Goal: Task Accomplishment & Management: Use online tool/utility

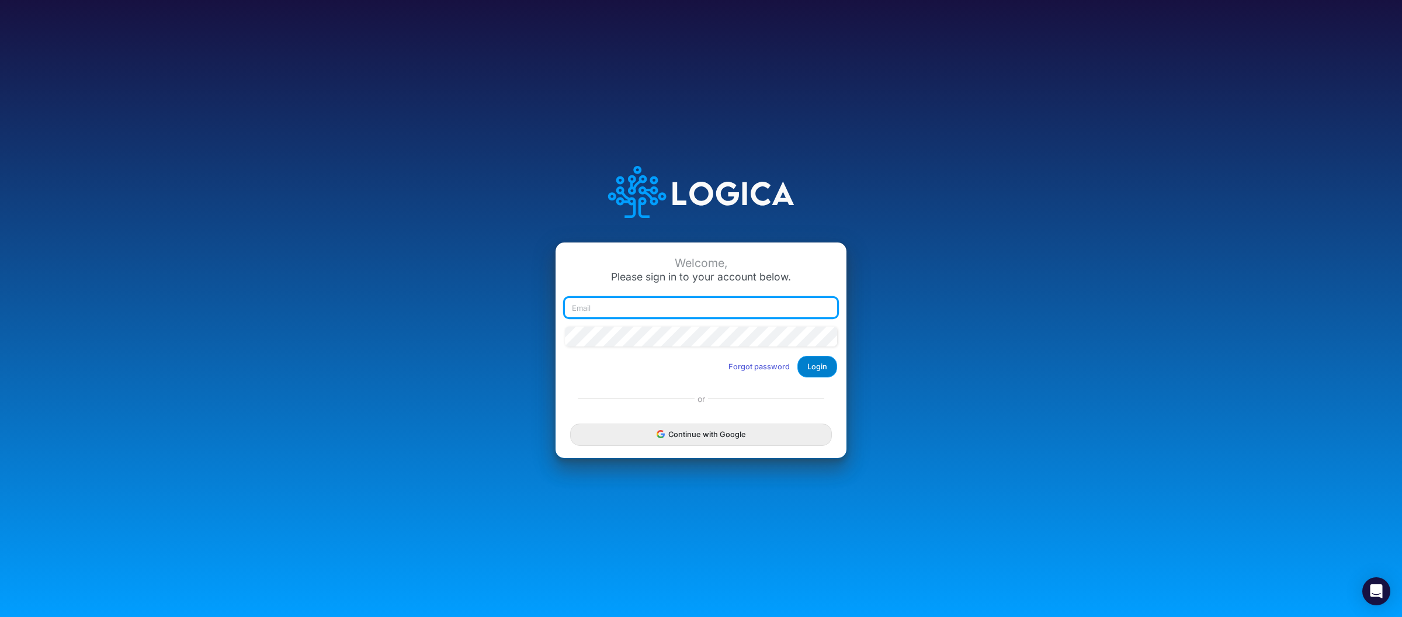
type input "[PERSON_NAME][EMAIL_ADDRESS][DOMAIN_NAME]"
click at [821, 369] on button "Login" at bounding box center [818, 367] width 40 height 22
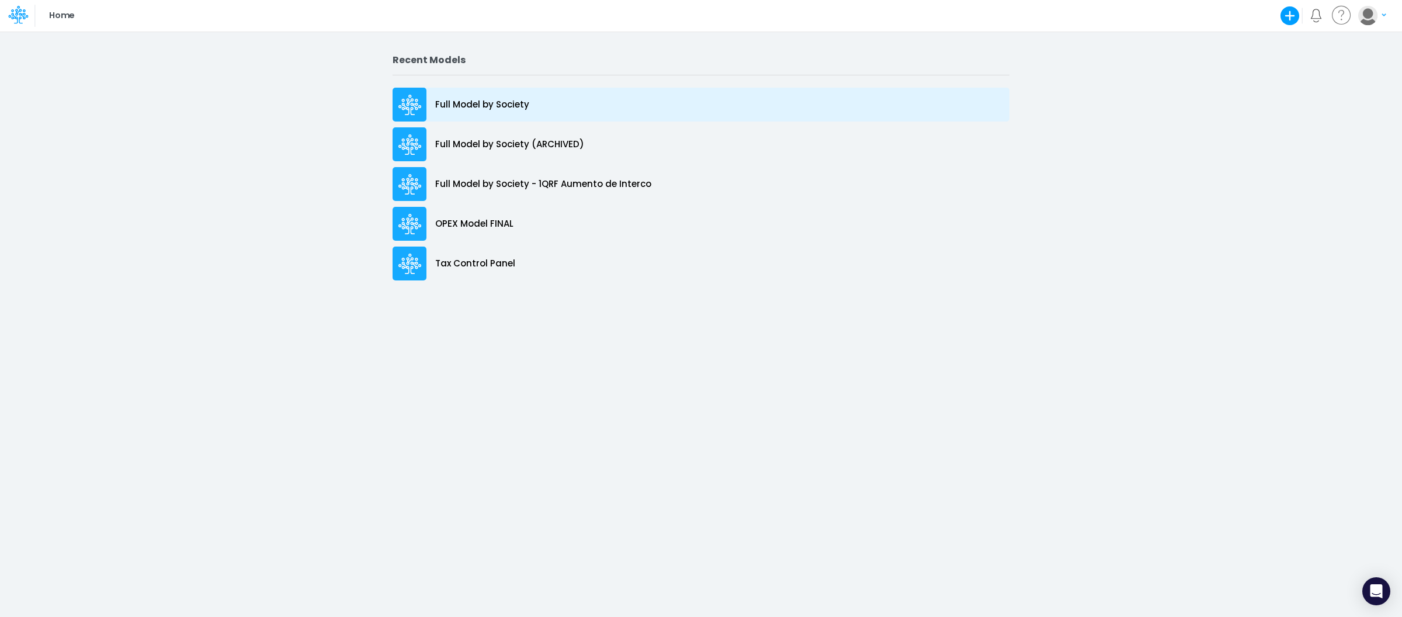
click at [531, 92] on div "Full Model by Society" at bounding box center [701, 105] width 617 height 34
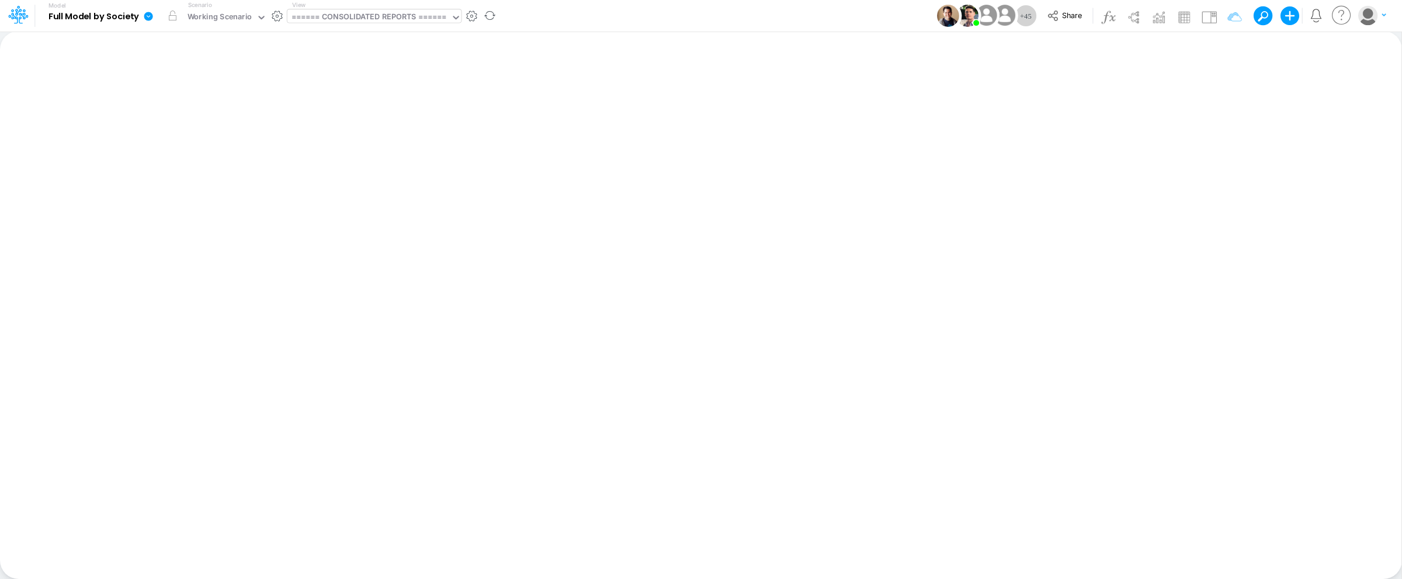
click at [370, 20] on div "====== CONSOLIDATED REPORTS ======" at bounding box center [369, 17] width 155 height 13
type input "bs"
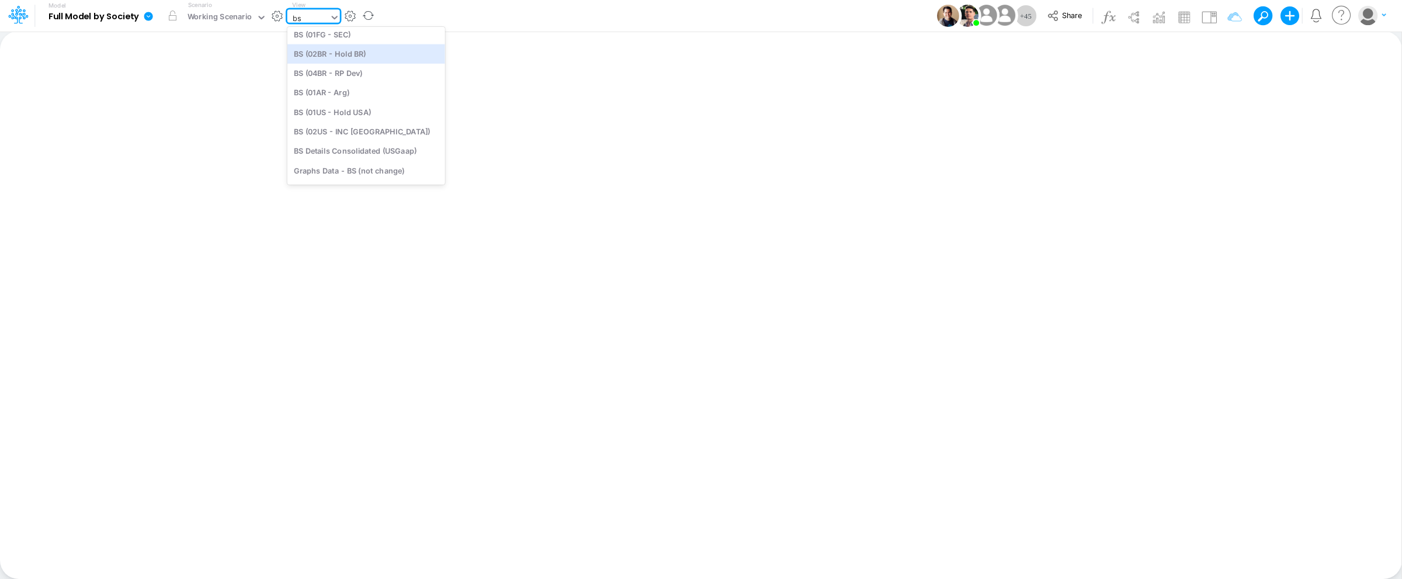
scroll to position [179, 0]
click at [348, 131] on div "BS (02US - INC [GEOGRAPHIC_DATA])" at bounding box center [366, 130] width 158 height 19
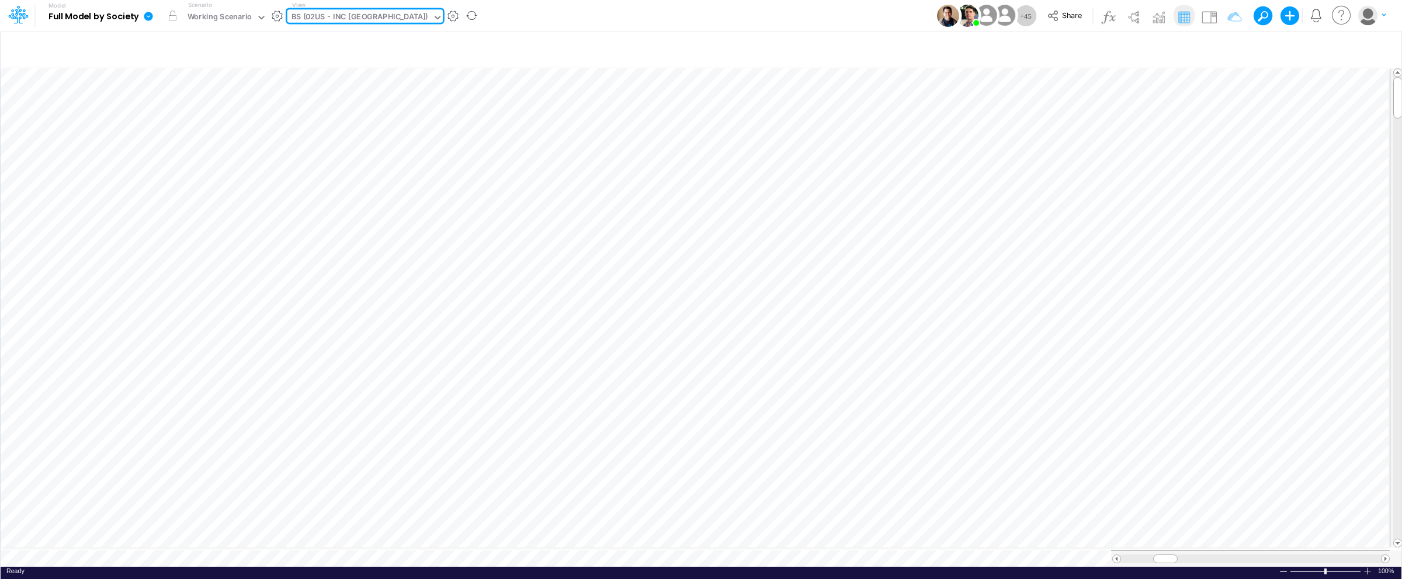
click at [1369, 570] on div "Ready 100% Sum: null Max: null Min: null Numerical Count: null Count: null Aver…" at bounding box center [701, 574] width 1401 height 15
click at [1368, 567] on div at bounding box center [1367, 571] width 9 height 9
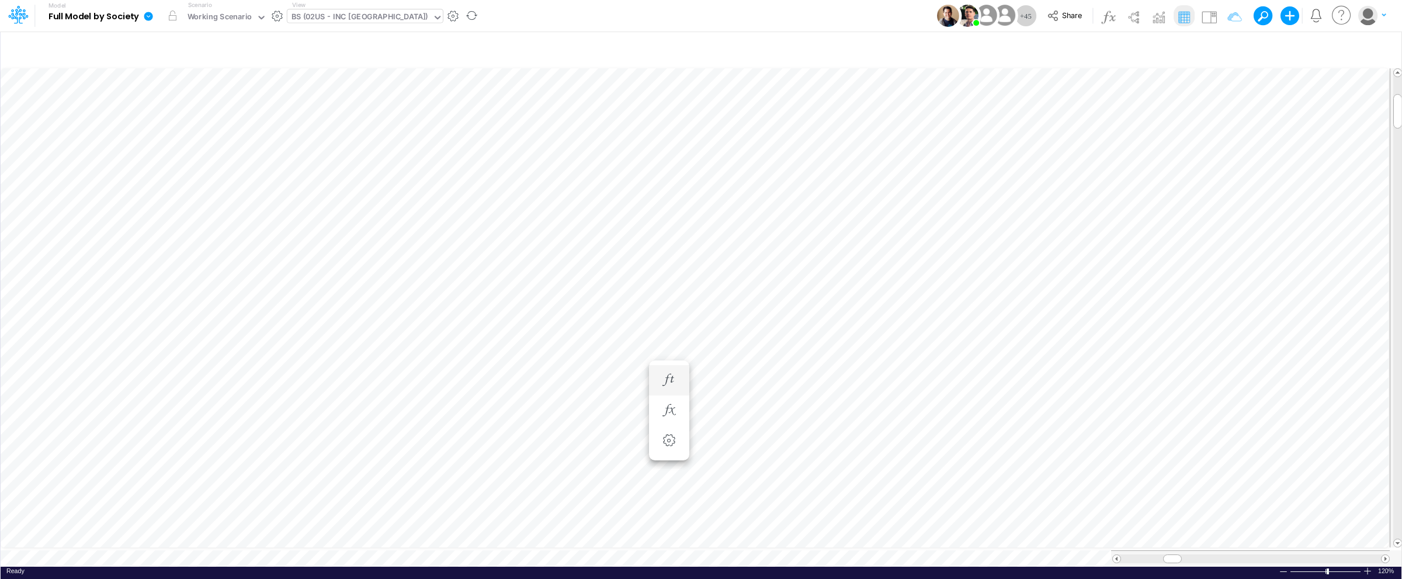
scroll to position [0, 1]
click at [1205, 18] on img at bounding box center [1209, 17] width 19 height 19
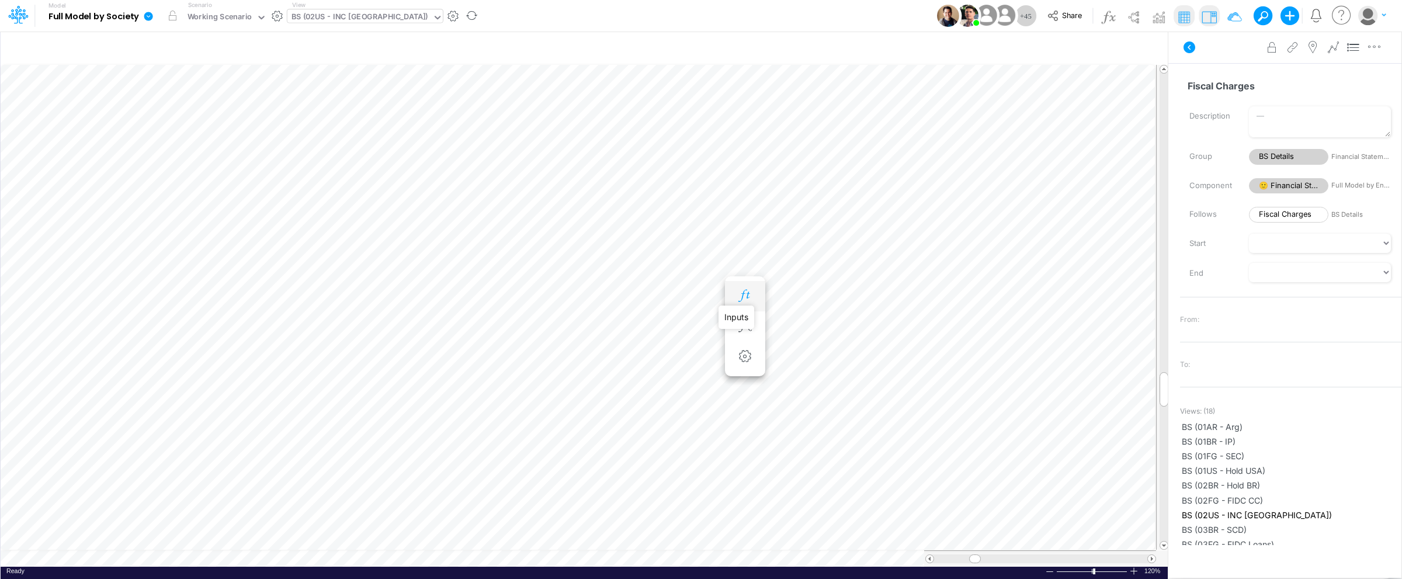
click at [748, 296] on icon "button" at bounding box center [745, 296] width 18 height 12
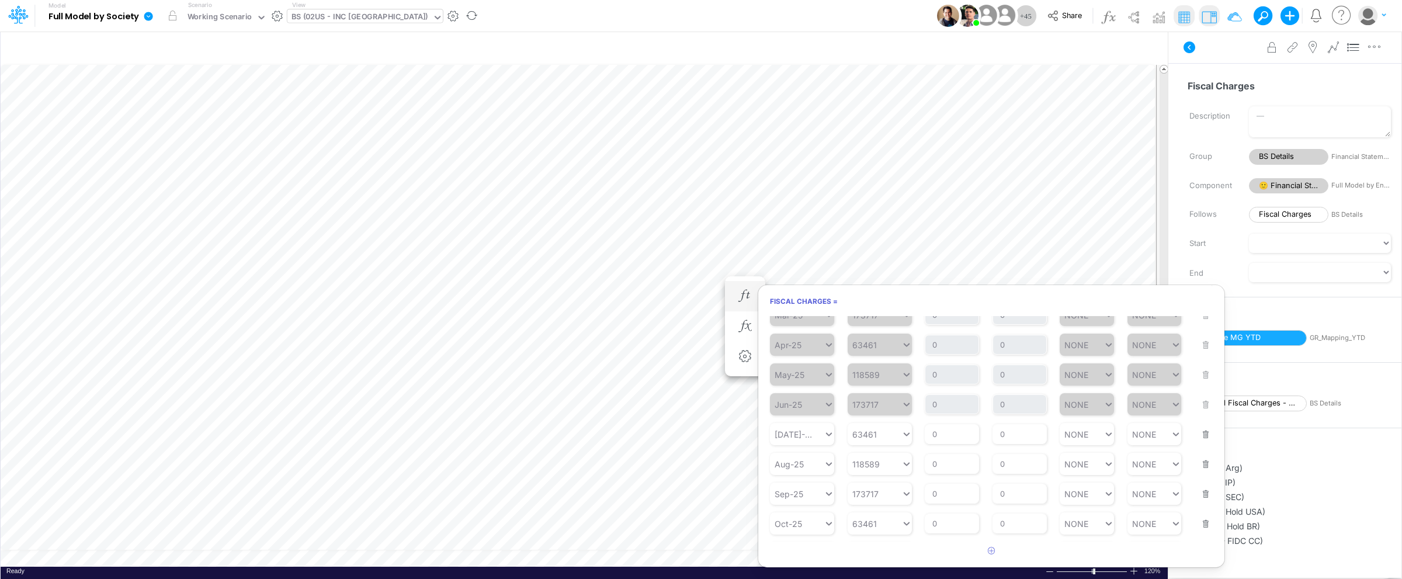
scroll to position [175, 0]
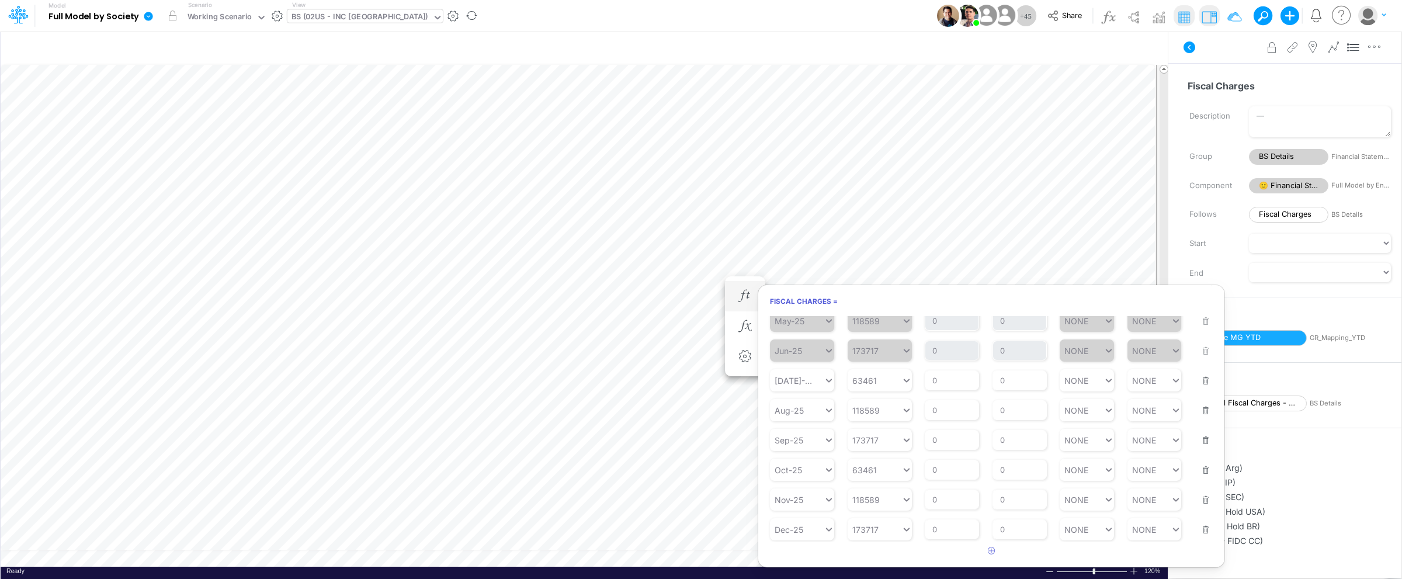
click at [1201, 381] on button "button" at bounding box center [1202, 374] width 15 height 32
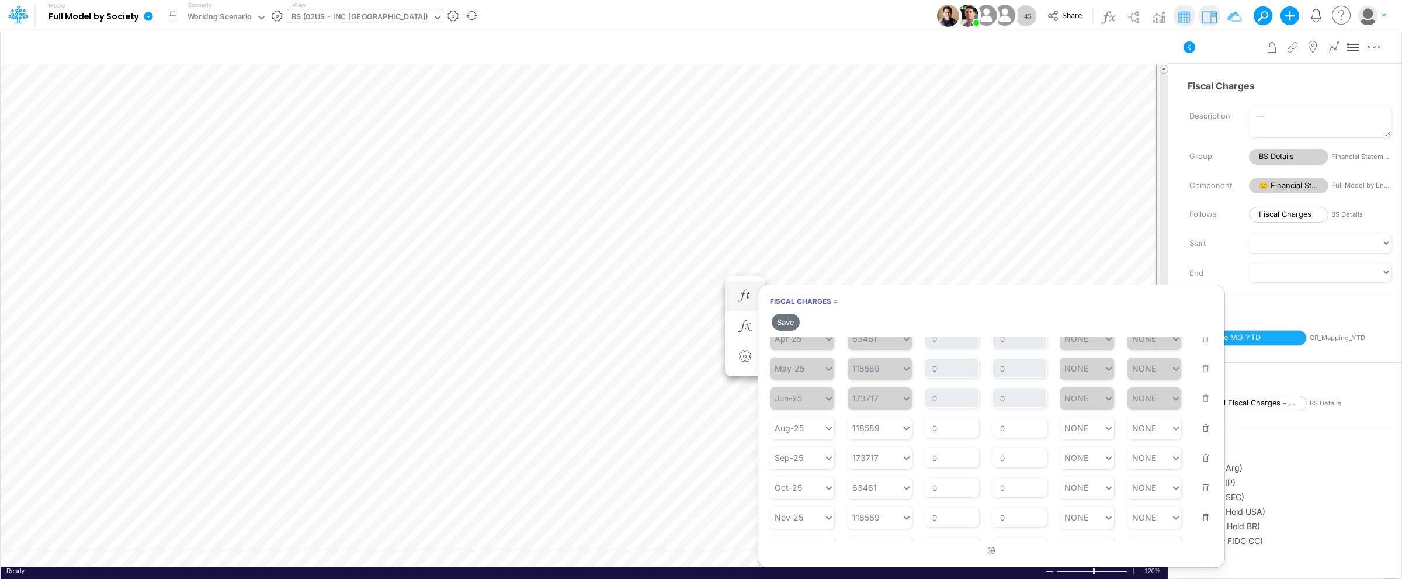
click at [1197, 427] on button "button" at bounding box center [1202, 421] width 15 height 32
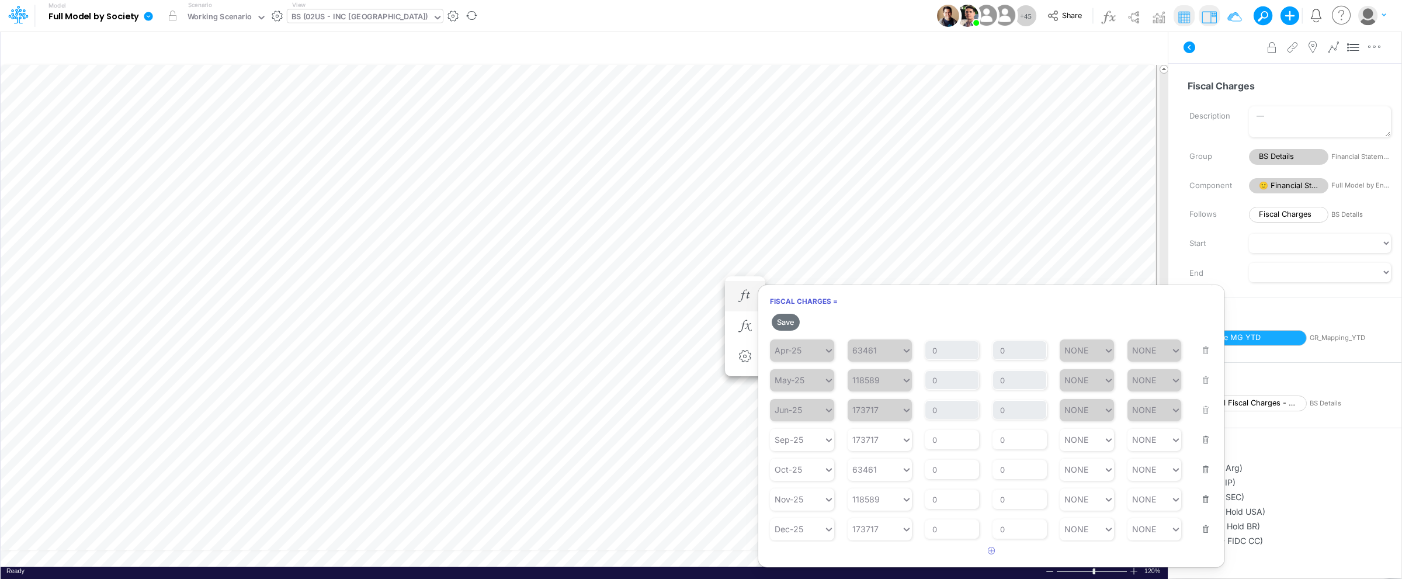
click at [1199, 439] on button "button" at bounding box center [1202, 433] width 15 height 32
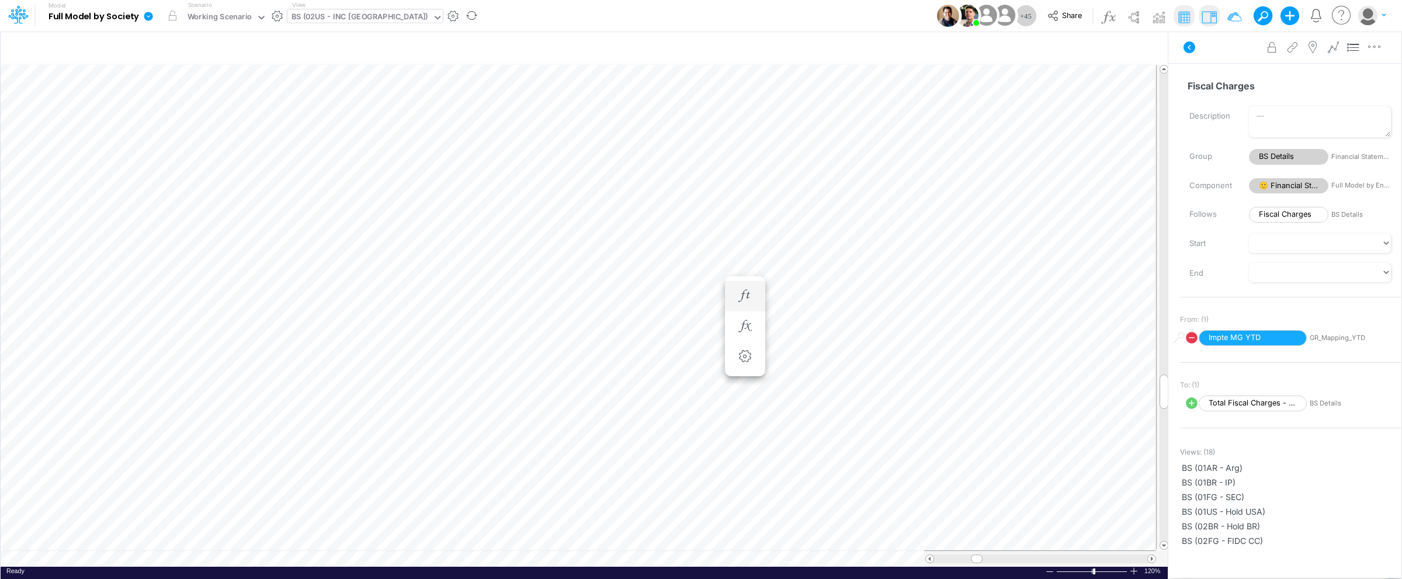
scroll to position [0, 1]
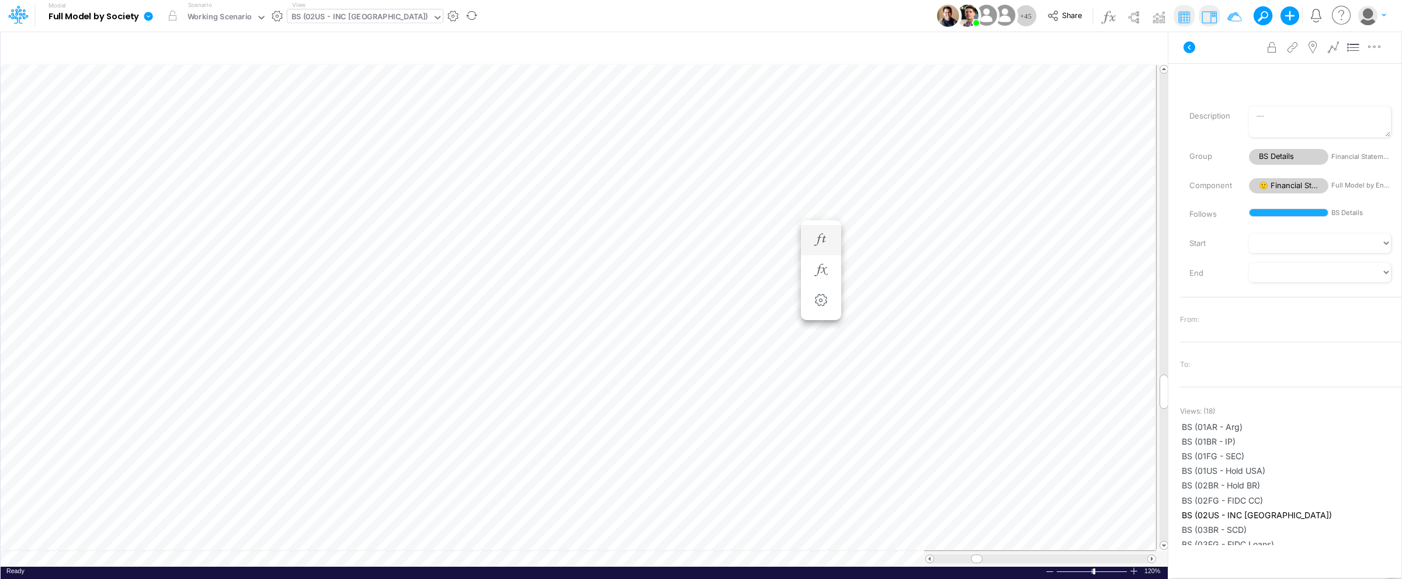
scroll to position [0, 1]
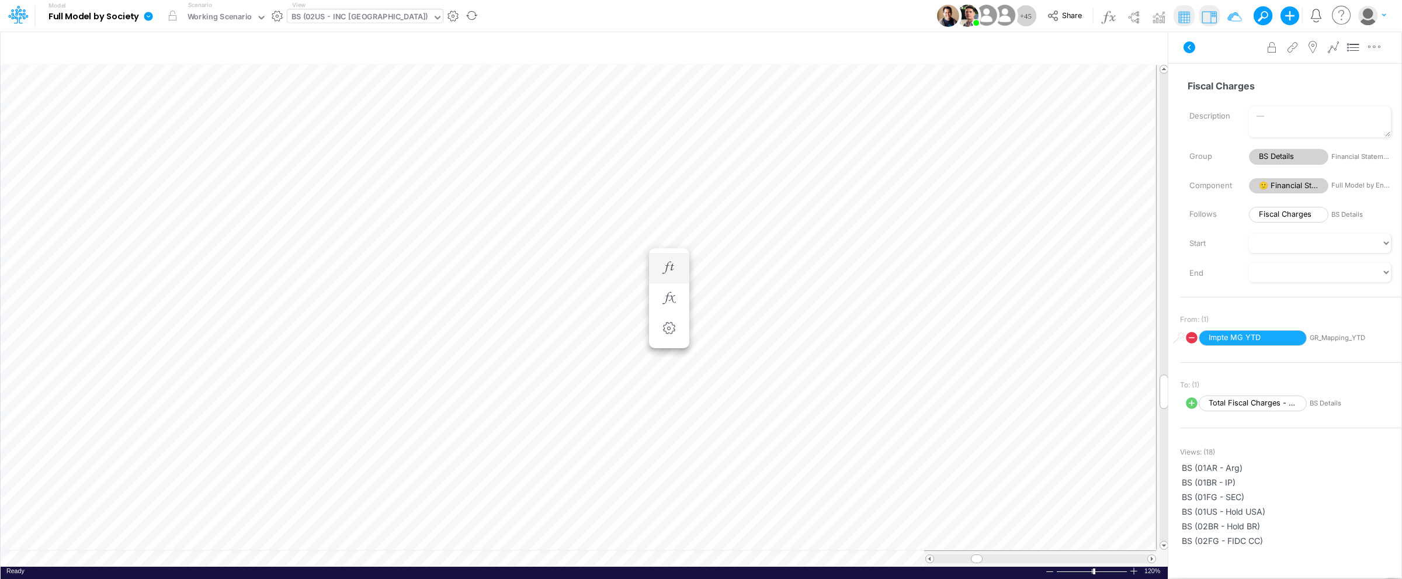
scroll to position [0, 1]
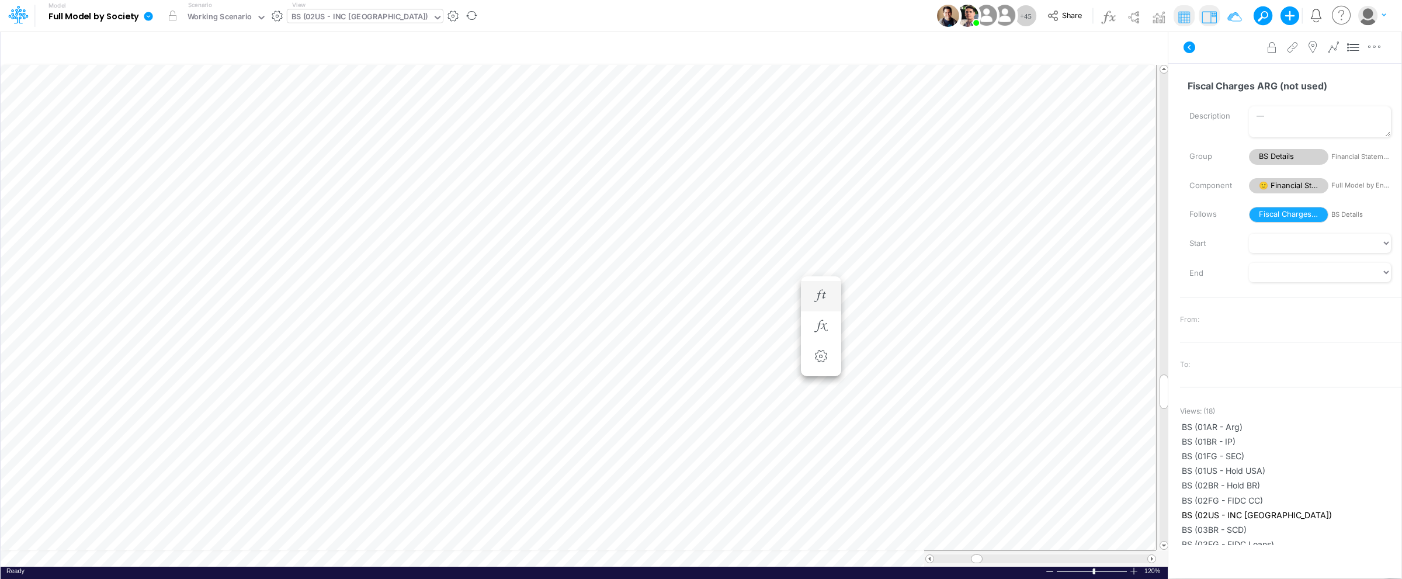
scroll to position [0, 1]
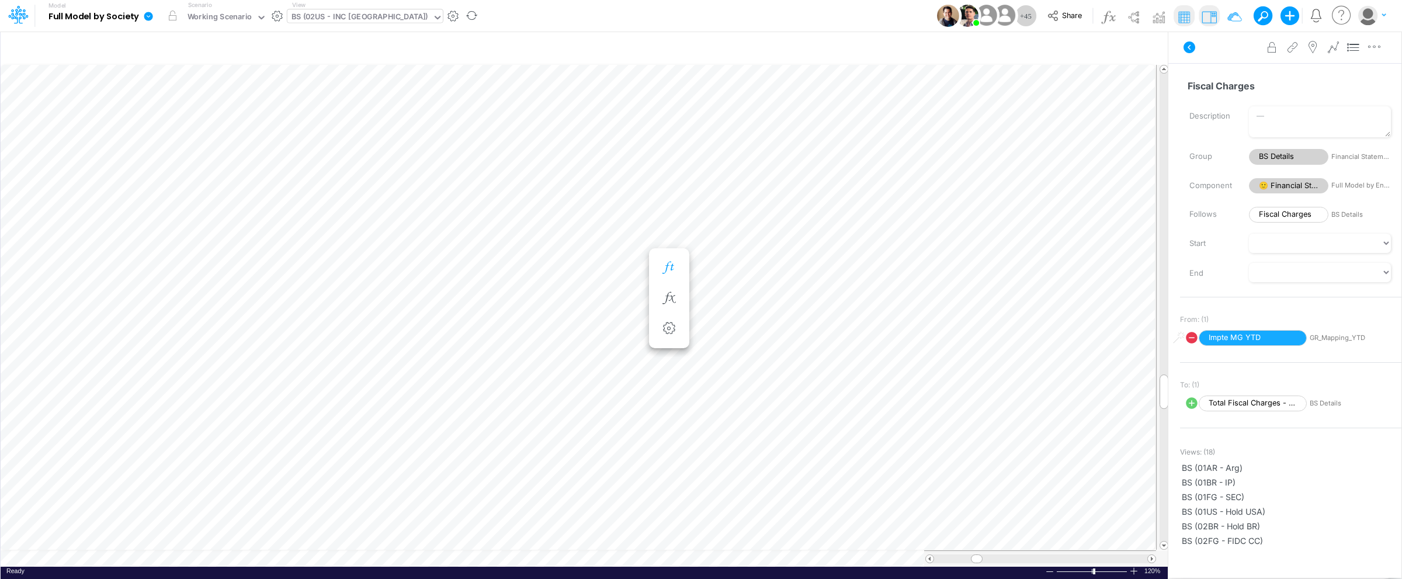
click at [671, 266] on icon "button" at bounding box center [669, 268] width 18 height 12
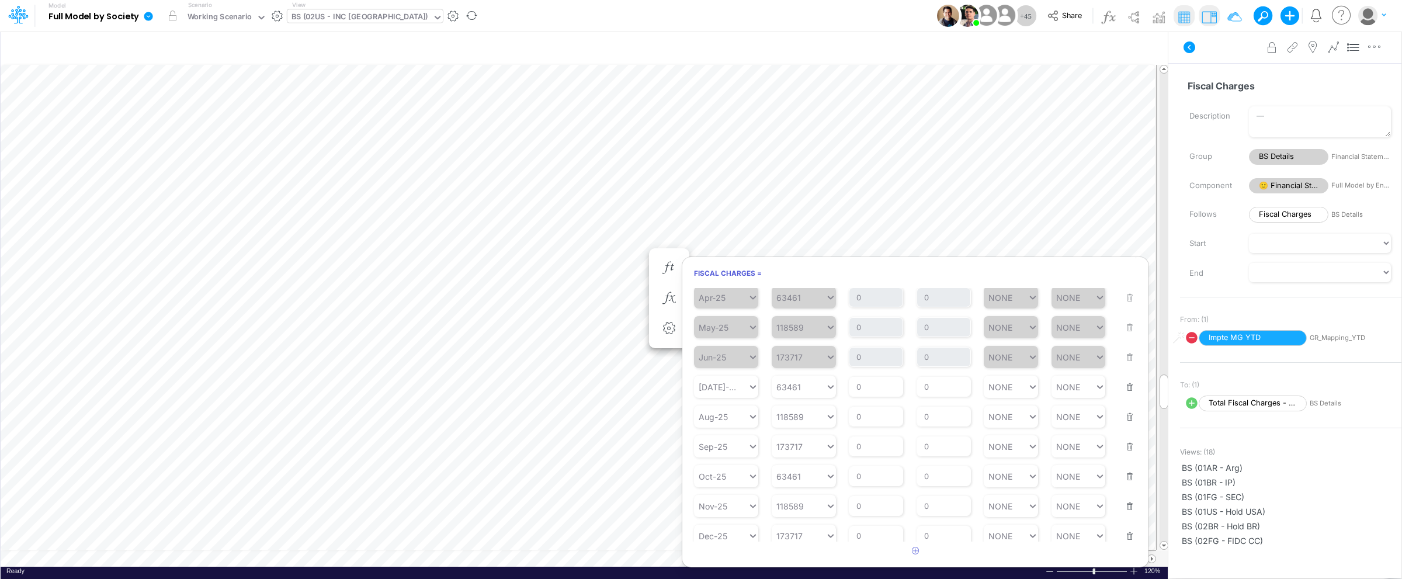
scroll to position [147, 0]
click at [1123, 380] on button "button" at bounding box center [1126, 374] width 15 height 32
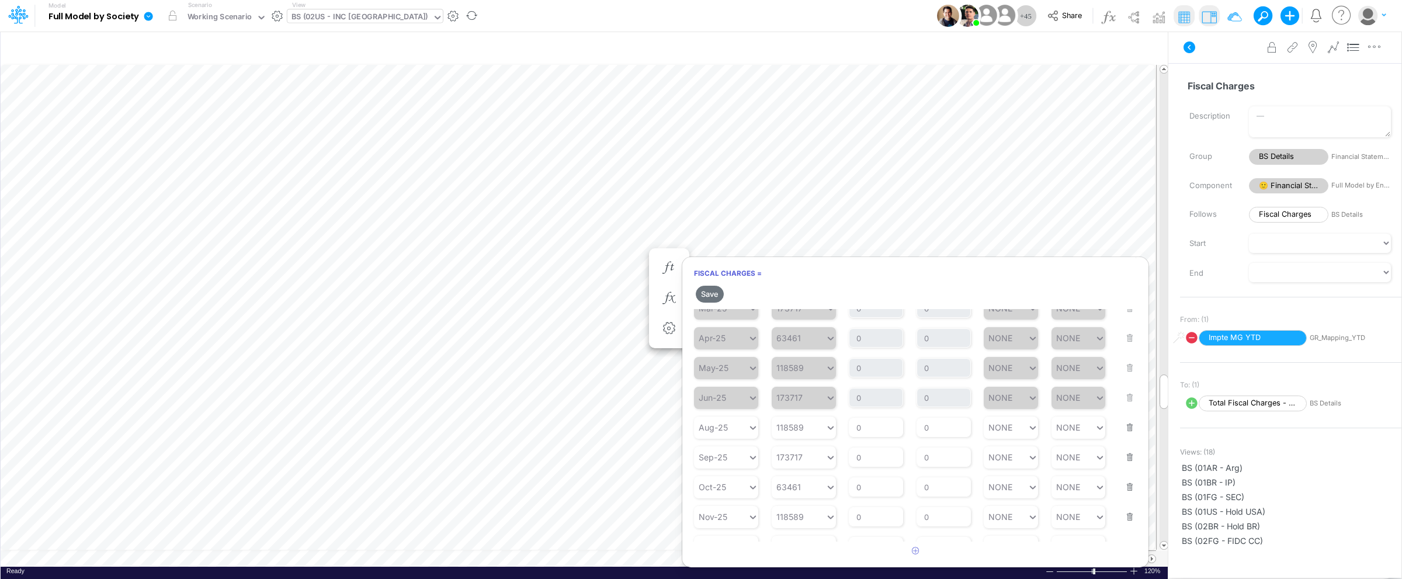
click at [1124, 432] on button "button" at bounding box center [1126, 420] width 15 height 32
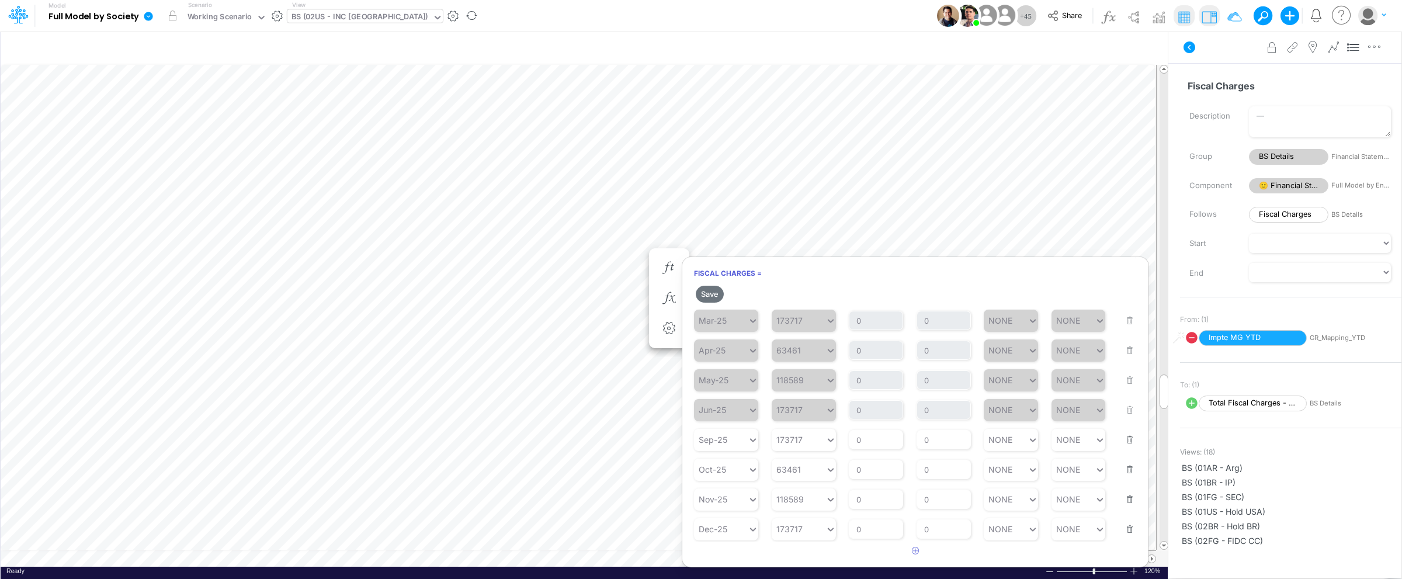
click at [1122, 441] on button "button" at bounding box center [1126, 433] width 15 height 32
click at [1122, 467] on button "button" at bounding box center [1126, 462] width 15 height 32
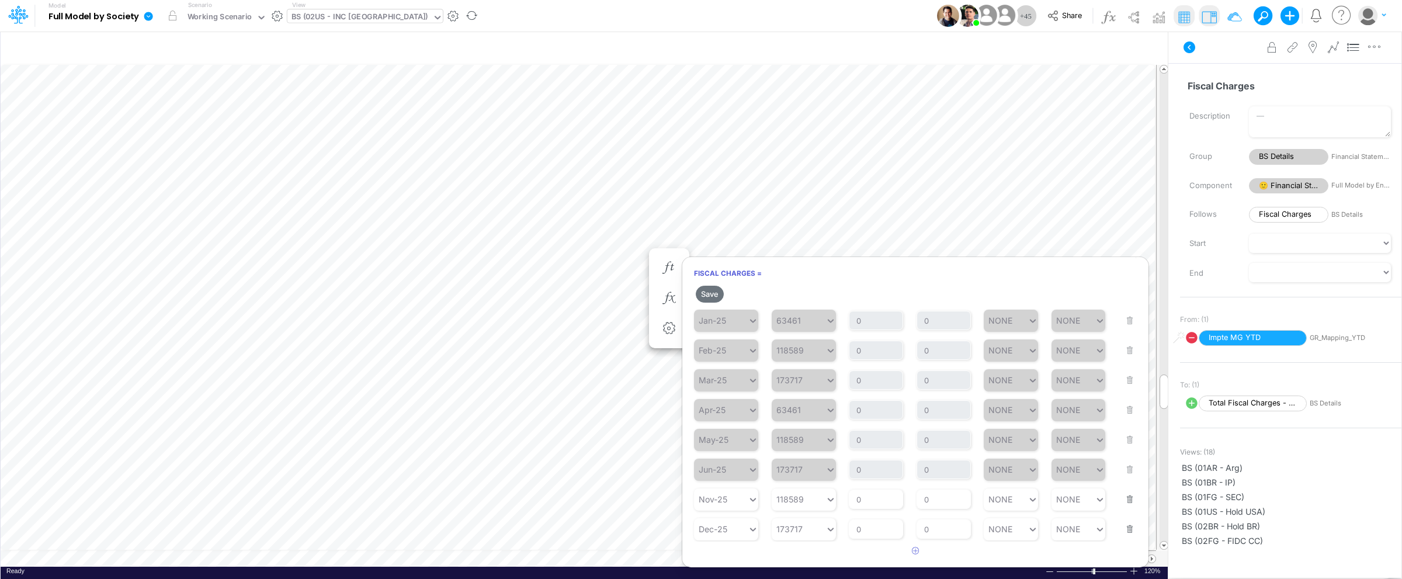
scroll to position [47, 0]
click at [1124, 498] on button "button" at bounding box center [1126, 492] width 15 height 32
click at [1123, 528] on button "button" at bounding box center [1126, 522] width 15 height 32
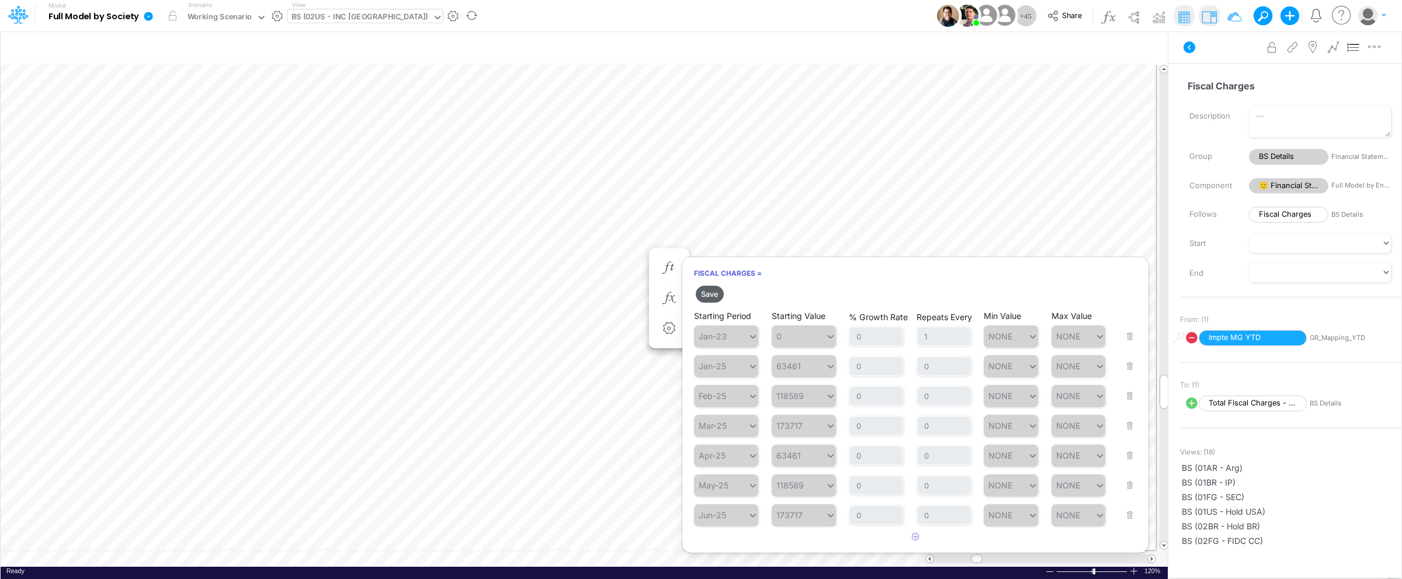
click at [715, 293] on button "Save" at bounding box center [710, 294] width 28 height 17
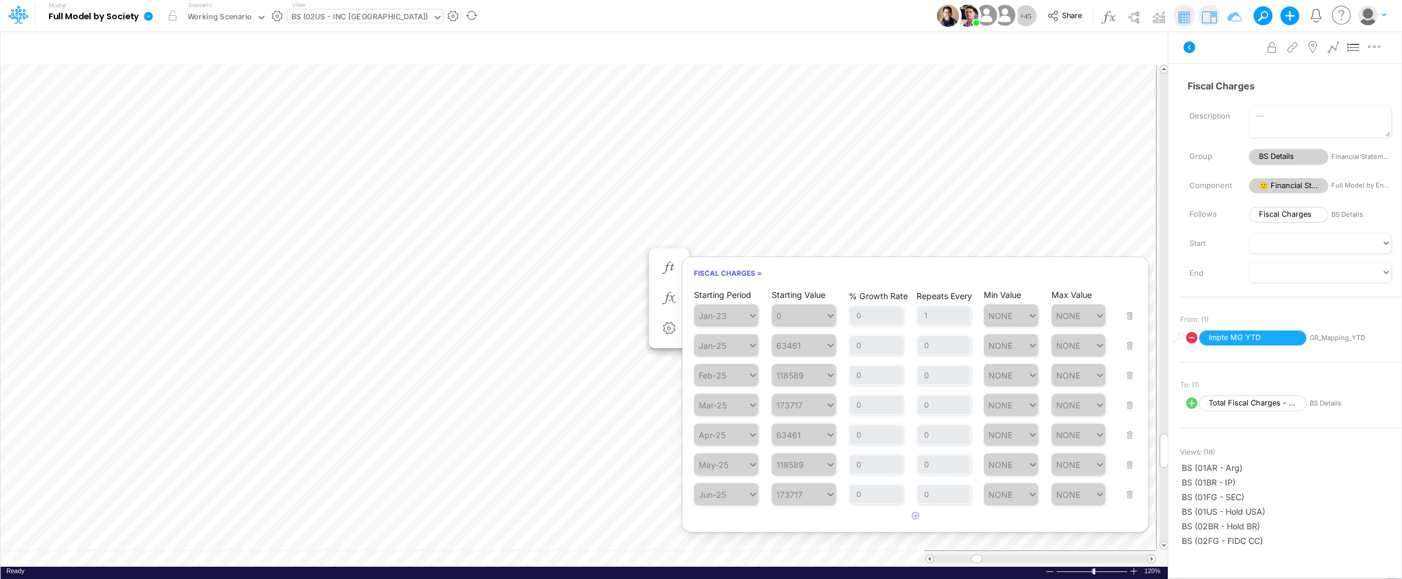
scroll to position [0, 1]
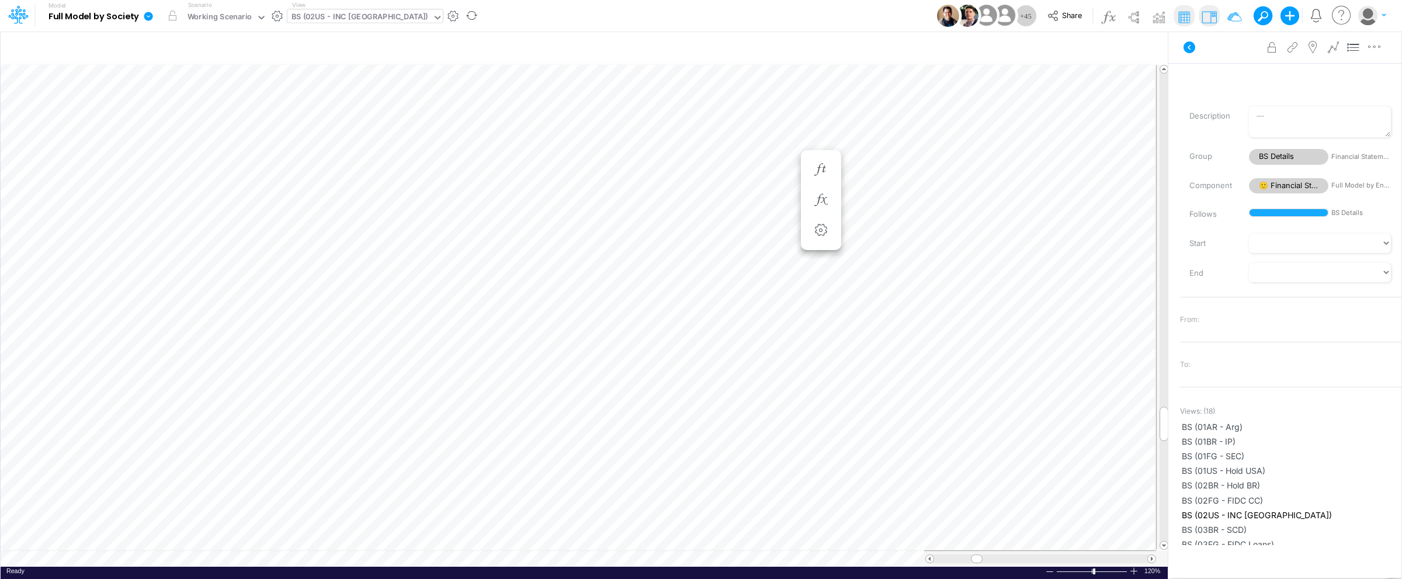
click at [329, 20] on div "BS (02US - INC [GEOGRAPHIC_DATA])" at bounding box center [360, 17] width 137 height 13
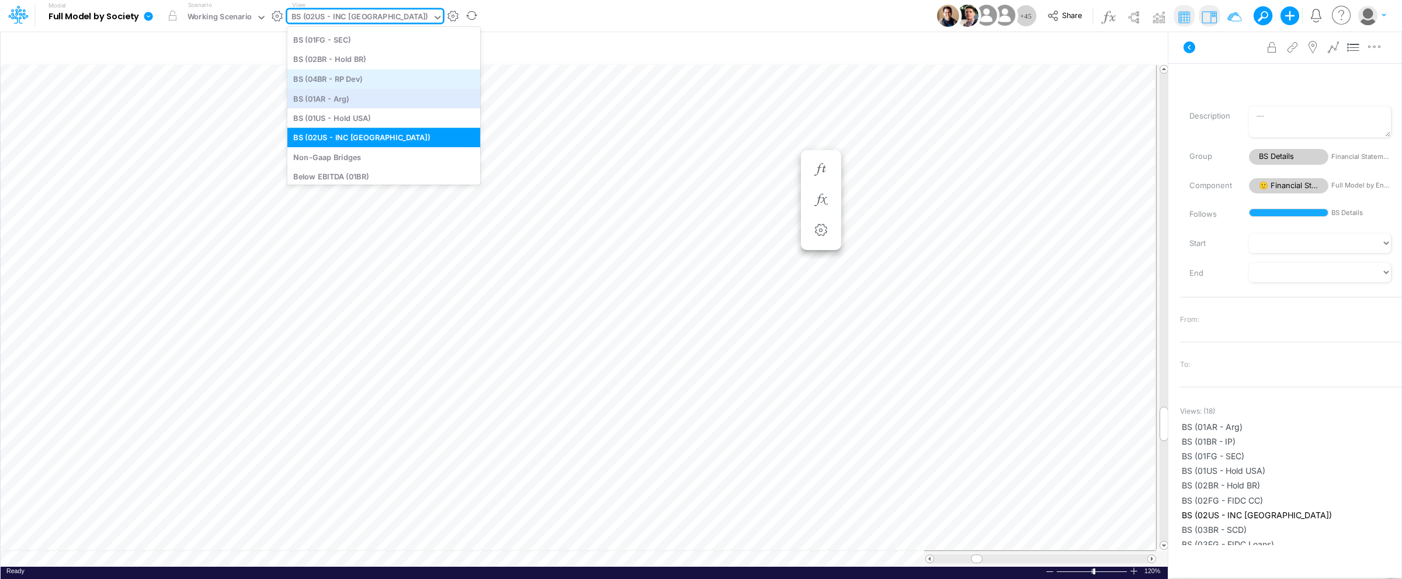
scroll to position [927, 0]
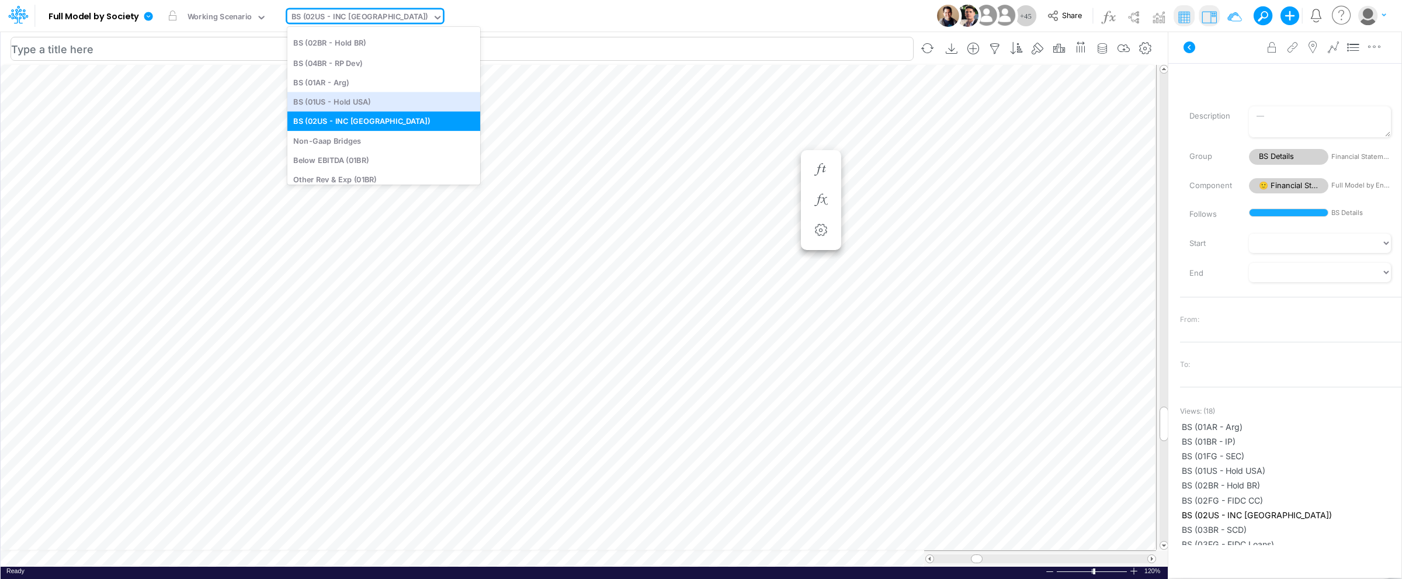
click at [642, 37] on input "text" at bounding box center [462, 49] width 903 height 24
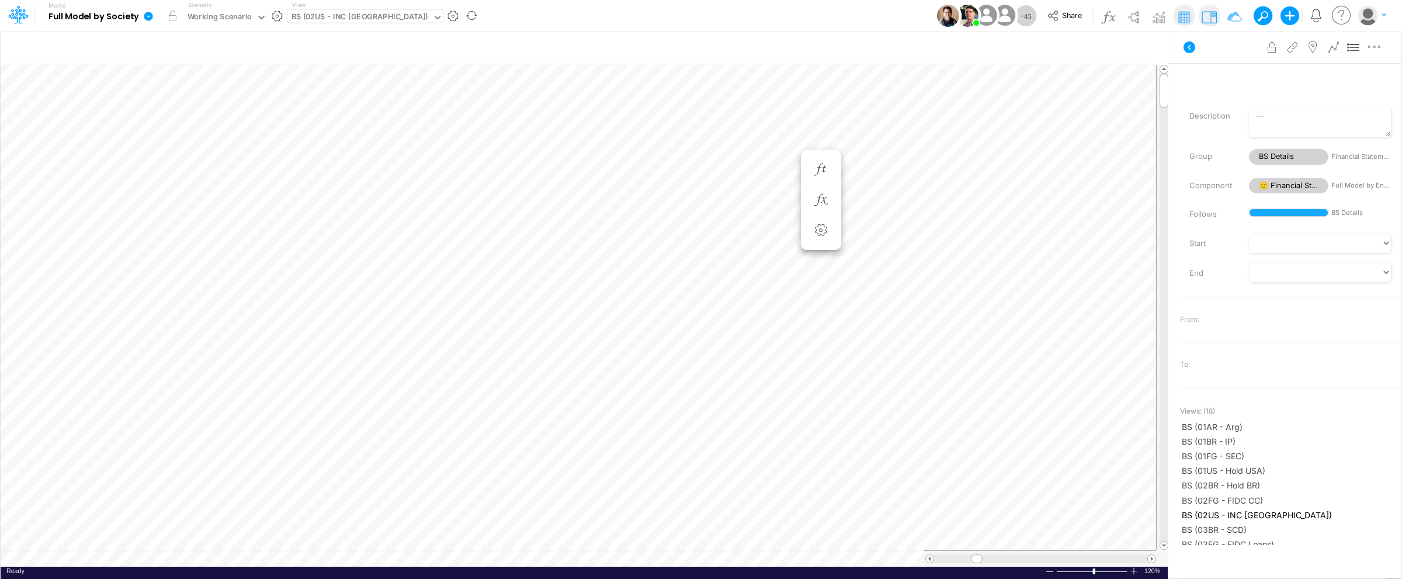
click at [343, 15] on div "BS (02US - INC [GEOGRAPHIC_DATA])" at bounding box center [360, 17] width 137 height 13
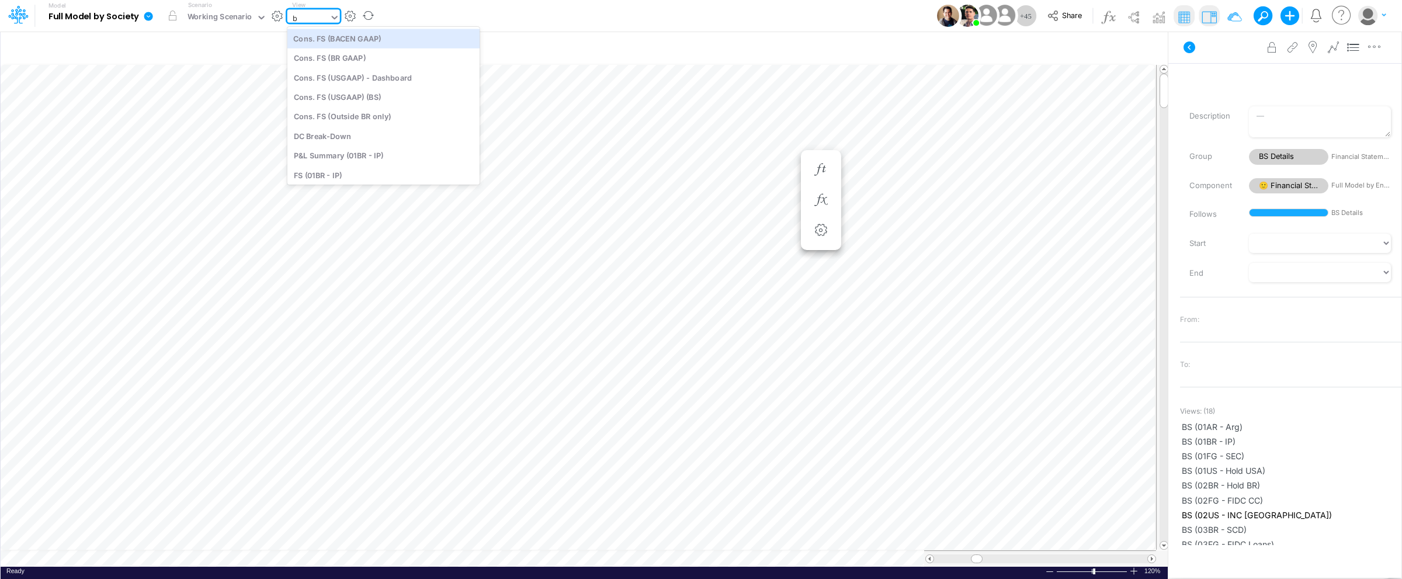
type input "bs"
type input "BS (USGAAP) - Detailed"
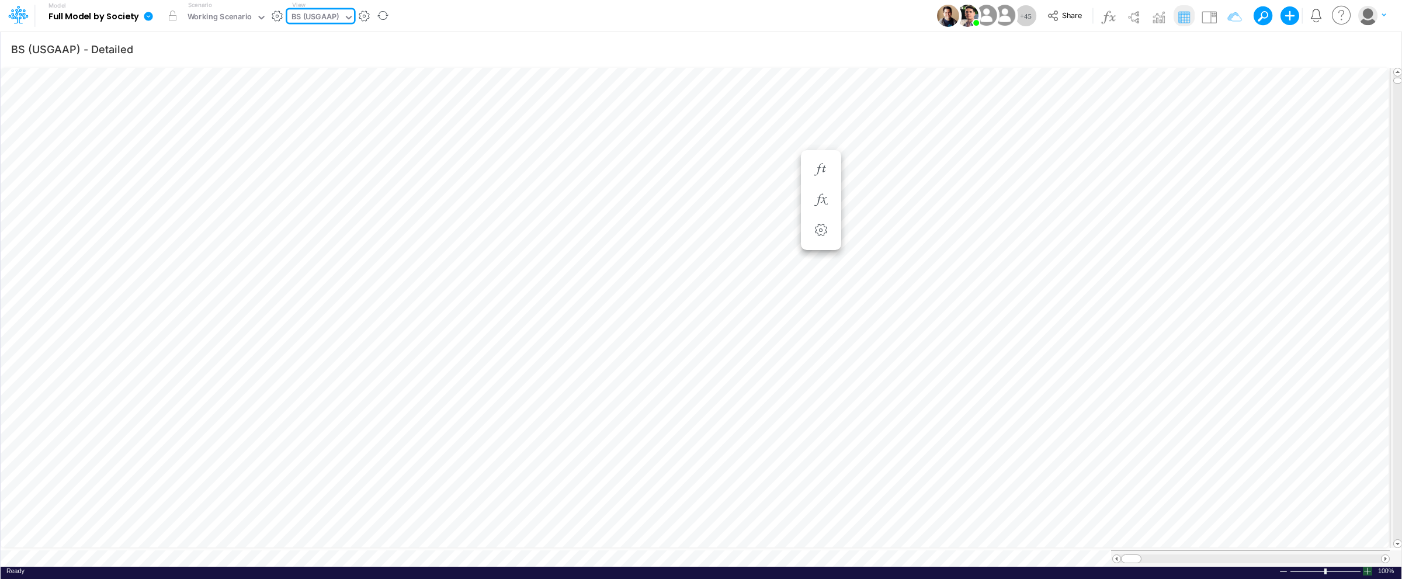
click at [1367, 567] on div at bounding box center [1367, 571] width 9 height 9
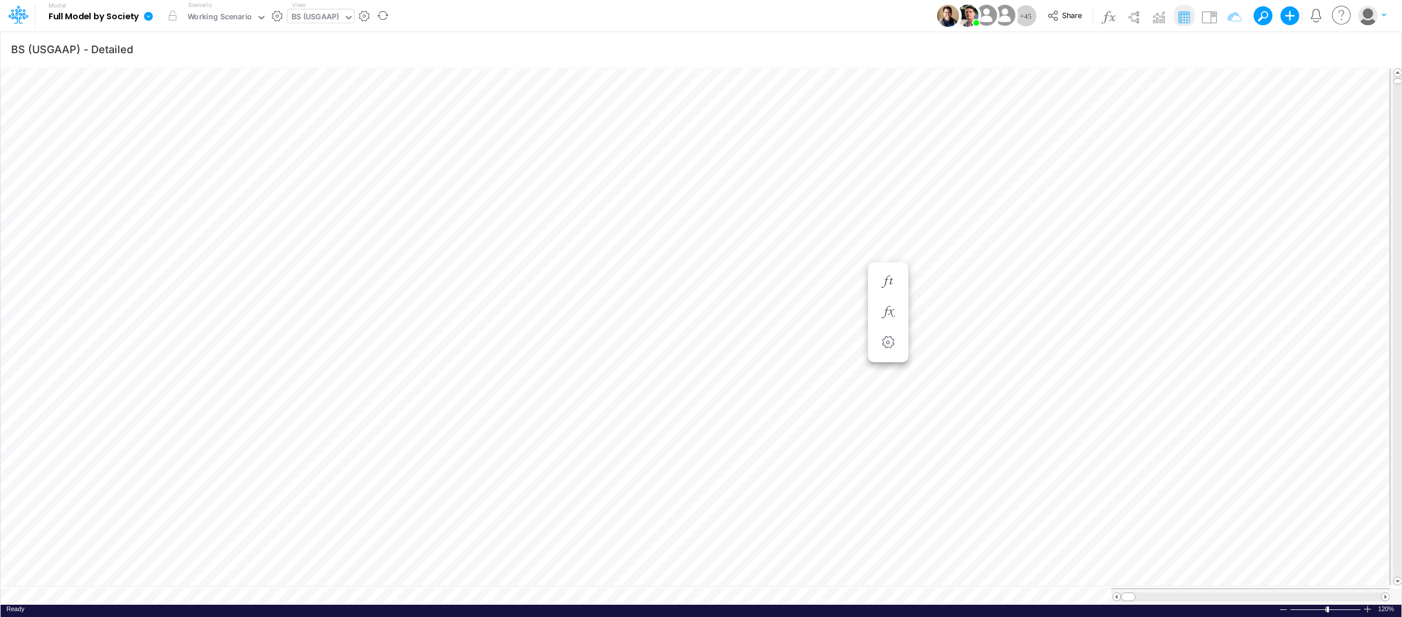
scroll to position [0, 1]
